Goal: Understand process/instructions: Learn how to perform a task or action

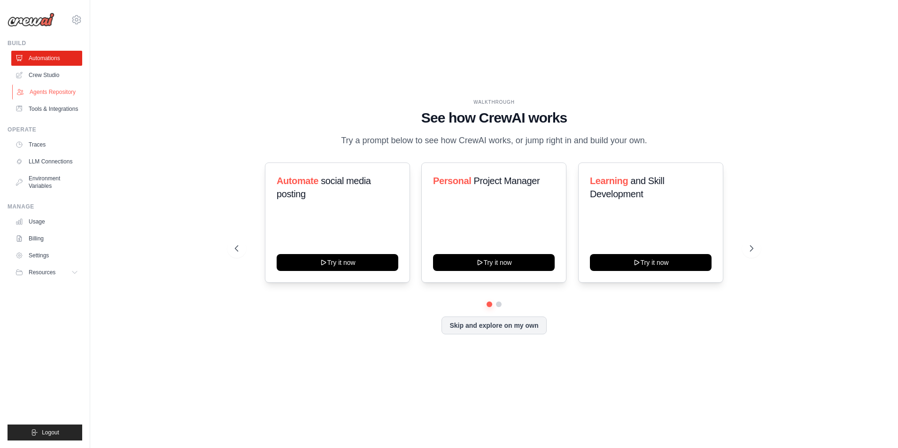
click at [61, 95] on link "Agents Repository" at bounding box center [47, 91] width 71 height 15
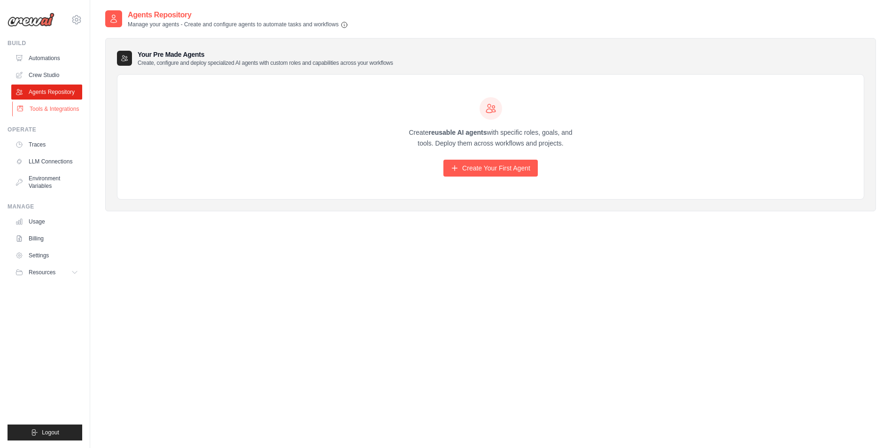
click at [50, 107] on link "Tools & Integrations" at bounding box center [47, 108] width 71 height 15
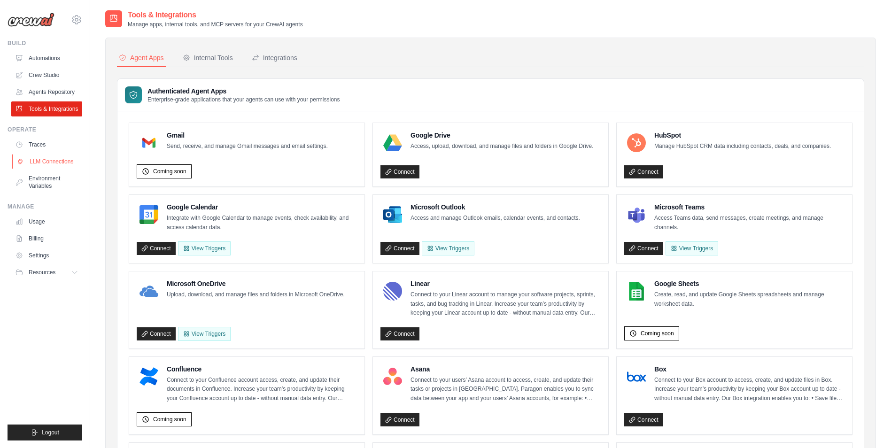
click at [59, 161] on link "LLM Connections" at bounding box center [47, 161] width 71 height 15
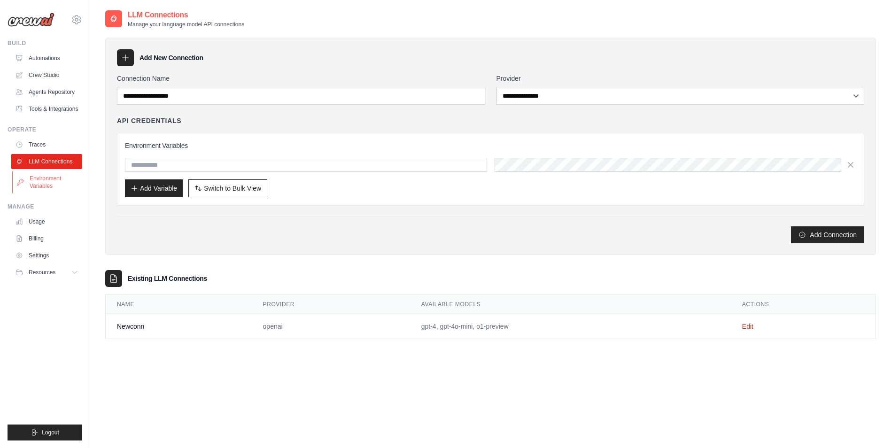
click at [54, 178] on link "Environment Variables" at bounding box center [47, 182] width 71 height 23
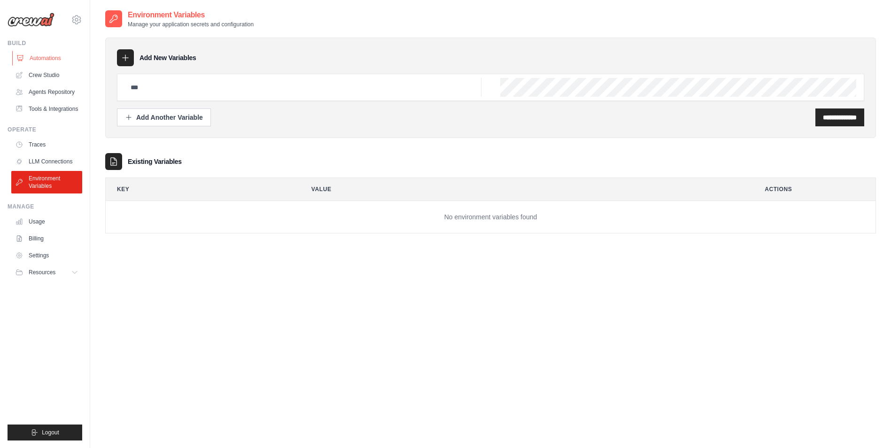
click at [50, 58] on link "Automations" at bounding box center [47, 58] width 71 height 15
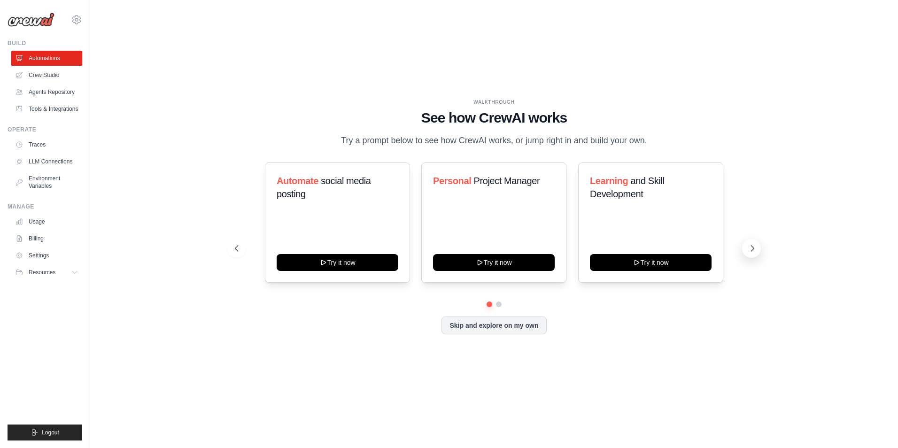
click at [744, 252] on button at bounding box center [751, 248] width 19 height 19
click at [748, 248] on icon at bounding box center [751, 248] width 9 height 9
click at [752, 246] on icon at bounding box center [752, 249] width 3 height 6
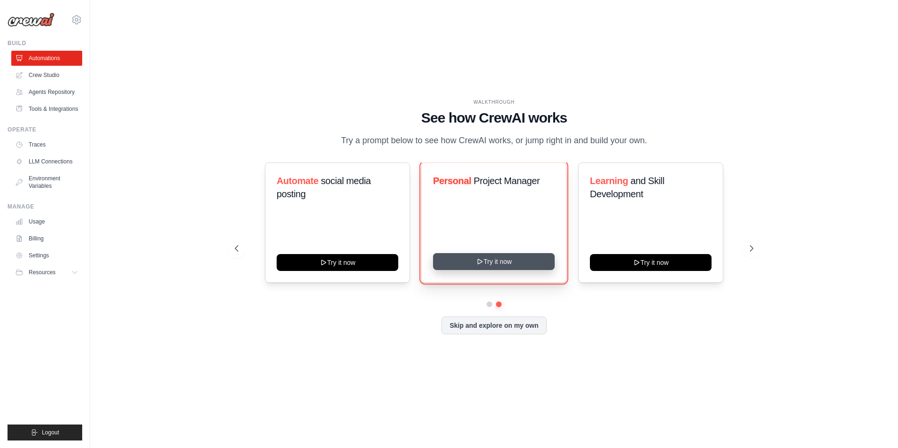
click at [515, 261] on button "Try it now" at bounding box center [494, 261] width 122 height 17
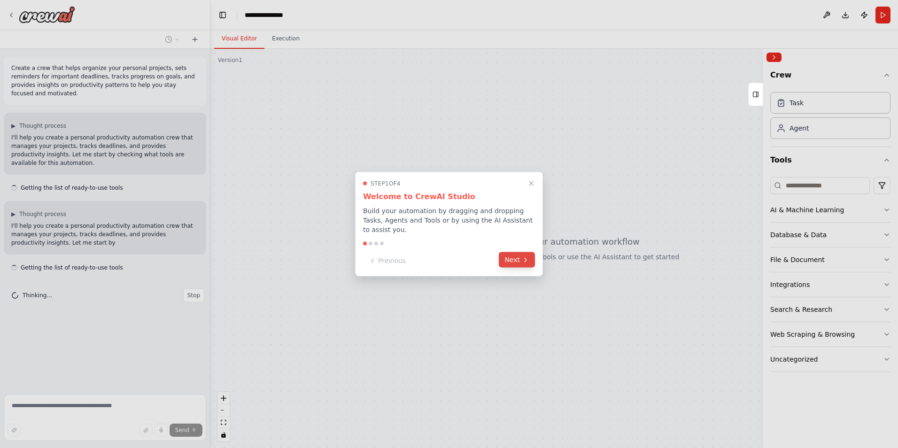
click at [517, 256] on button "Next" at bounding box center [517, 259] width 36 height 15
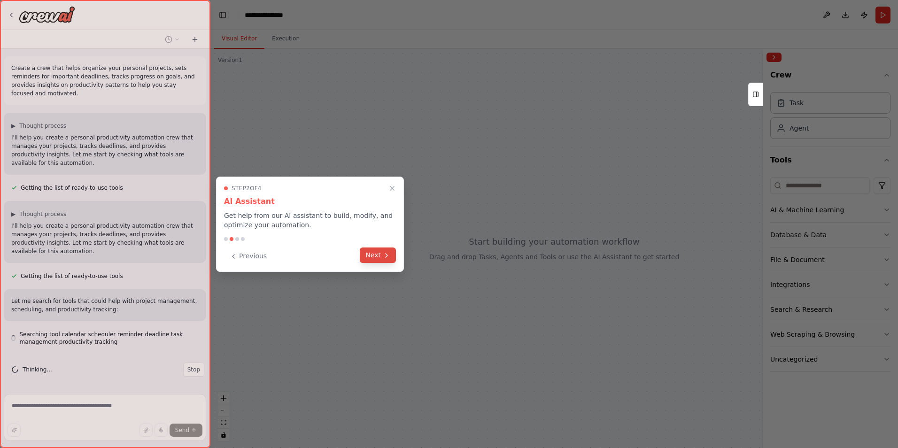
click at [381, 254] on button "Next" at bounding box center [378, 254] width 36 height 15
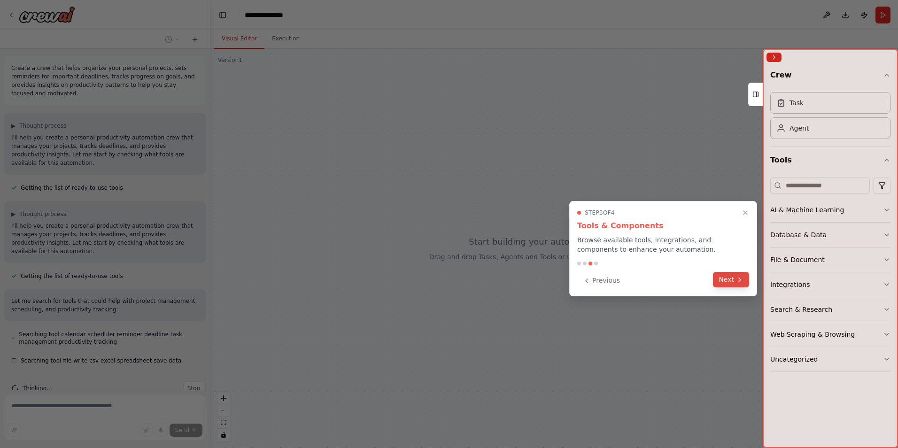
click at [735, 279] on button "Next" at bounding box center [731, 279] width 36 height 15
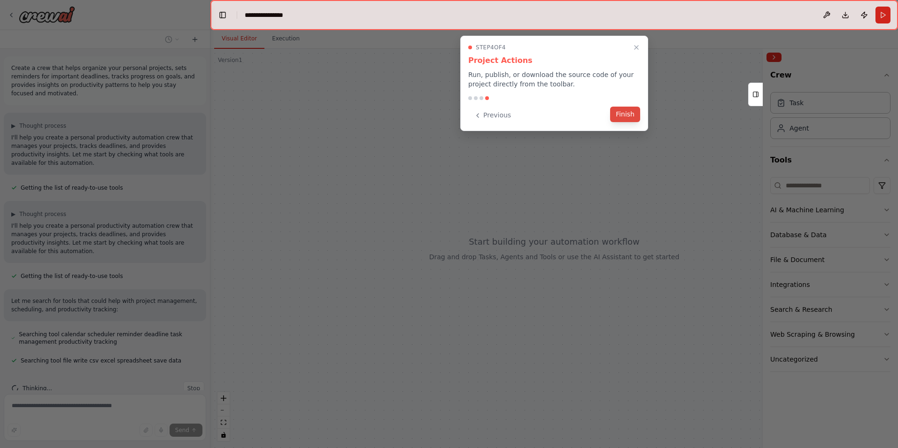
click at [629, 116] on button "Finish" at bounding box center [625, 114] width 30 height 15
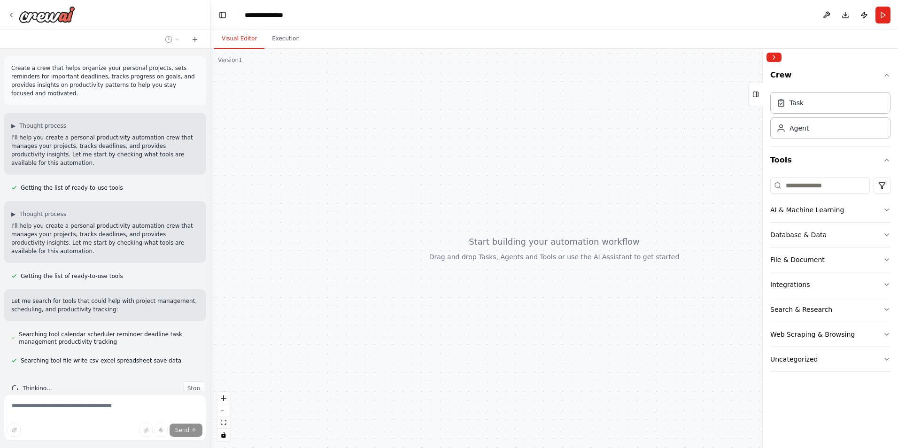
scroll to position [34, 0]
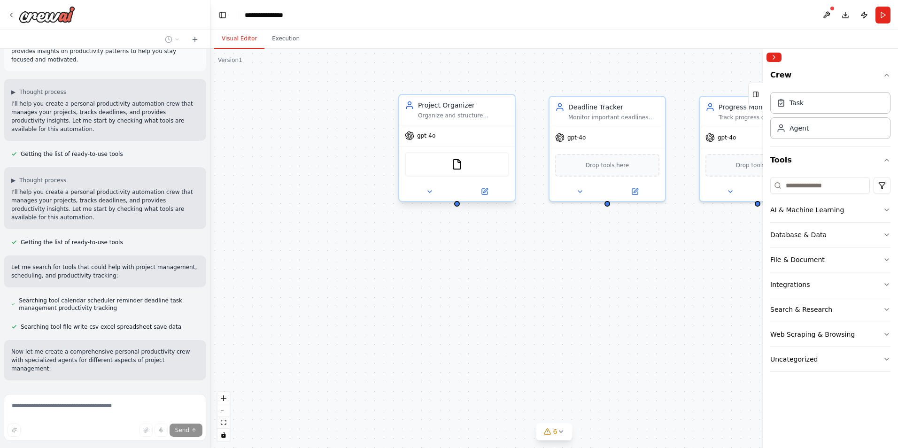
click at [514, 101] on div "Project Organizer Organize and structure personal projects by breaking them dow…" at bounding box center [456, 148] width 117 height 108
click at [514, 102] on div "Project Organizer Organize and structure personal projects by breaking them dow…" at bounding box center [456, 110] width 115 height 30
